Goal: Submit feedback/report problem

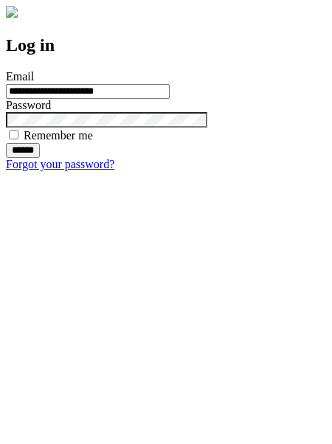
click at [40, 158] on input "******" at bounding box center [23, 150] width 34 height 15
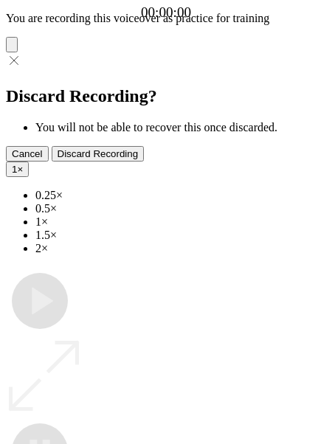
type input "**********"
